Goal: Information Seeking & Learning: Learn about a topic

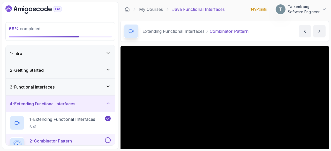
scroll to position [29, 0]
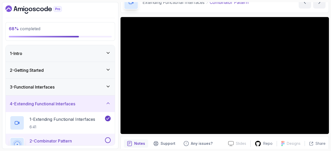
click at [74, 67] on div "2 - Getting Started" at bounding box center [60, 70] width 101 height 6
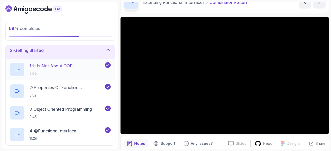
scroll to position [20, 0]
click at [68, 65] on p "1 - It Is Not About OOP" at bounding box center [50, 65] width 43 height 6
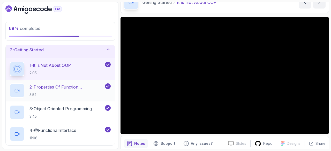
click at [64, 87] on p "2 - Properties Of Function Programming" at bounding box center [66, 87] width 74 height 6
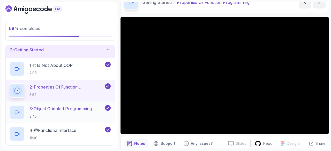
click at [47, 107] on p "3 - Object Oriented Programming" at bounding box center [60, 109] width 62 height 6
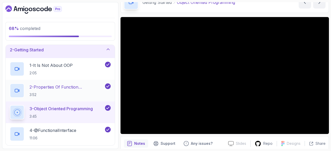
click at [54, 86] on p "2 - Properties Of Function Programming" at bounding box center [66, 87] width 74 height 6
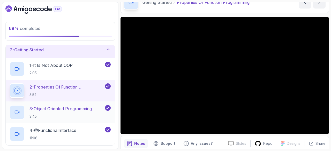
click at [59, 112] on h2 "3 - Object Oriented Programming 3:45" at bounding box center [60, 112] width 62 height 13
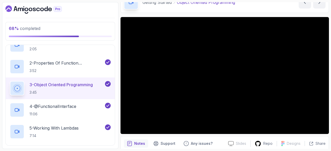
scroll to position [59, 0]
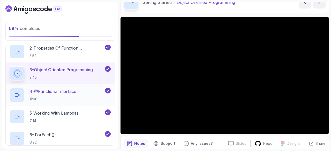
click at [61, 94] on h2 "4 - @FunctionalInterface 11:06" at bounding box center [52, 94] width 47 height 13
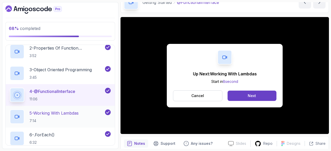
click at [56, 114] on p "5 - Working With Lambdas" at bounding box center [53, 113] width 49 height 6
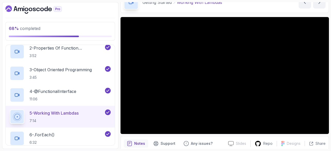
click at [10, 110] on button "5 - Working With Lambdas 7:14" at bounding box center [60, 117] width 101 height 14
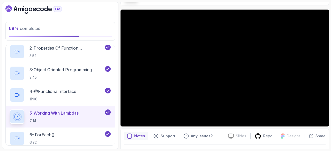
scroll to position [37, 0]
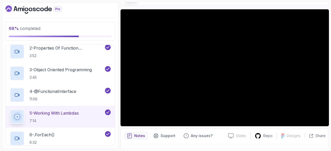
click at [72, 112] on p "5 - Working With Lambdas" at bounding box center [53, 113] width 49 height 6
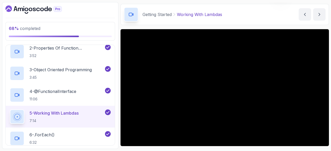
scroll to position [16, 0]
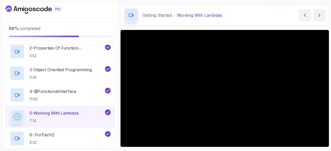
click at [85, 114] on div "5 - Working With Lambdas 7:14" at bounding box center [57, 117] width 94 height 14
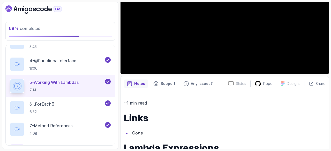
scroll to position [91, 0]
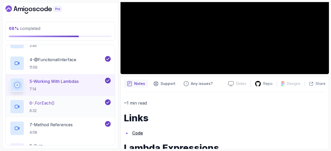
click at [58, 102] on div "6 - .forEach() 6:32" at bounding box center [57, 107] width 94 height 14
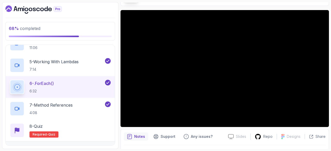
scroll to position [109, 0]
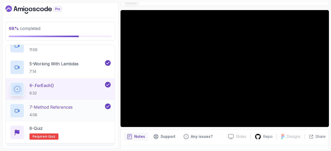
click at [64, 105] on p "7 - Method References" at bounding box center [50, 107] width 43 height 6
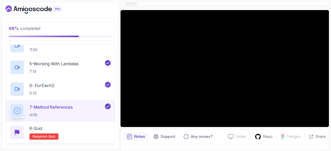
click at [10, 104] on button "7 - Method References 4:08" at bounding box center [60, 111] width 101 height 14
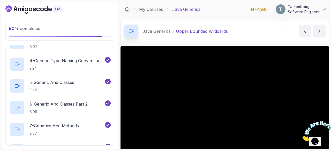
scroll to position [90, 0]
